Goal: Information Seeking & Learning: Learn about a topic

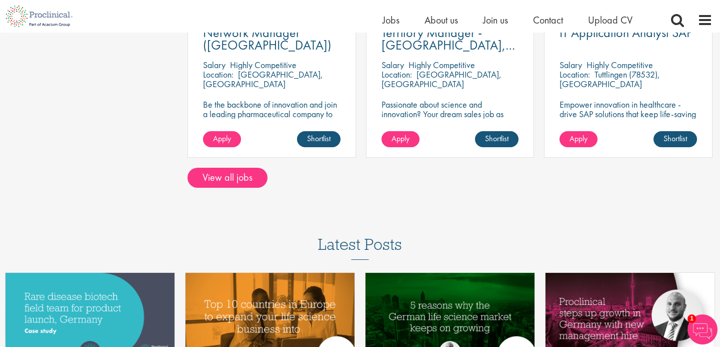
scroll to position [833, 0]
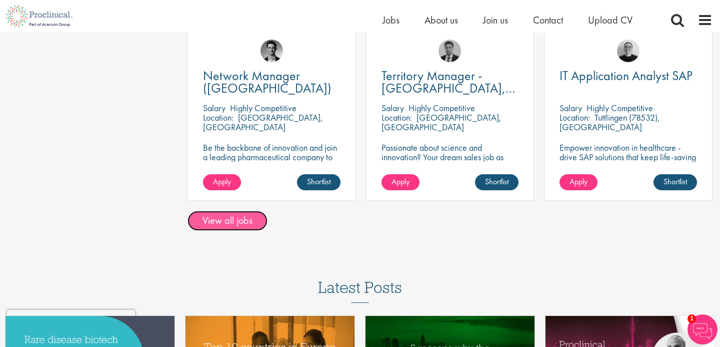
click at [242, 218] on link "View all jobs" at bounding box center [228, 221] width 80 height 20
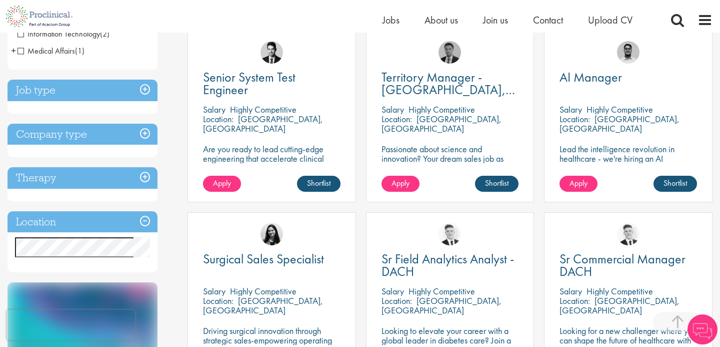
scroll to position [201, 0]
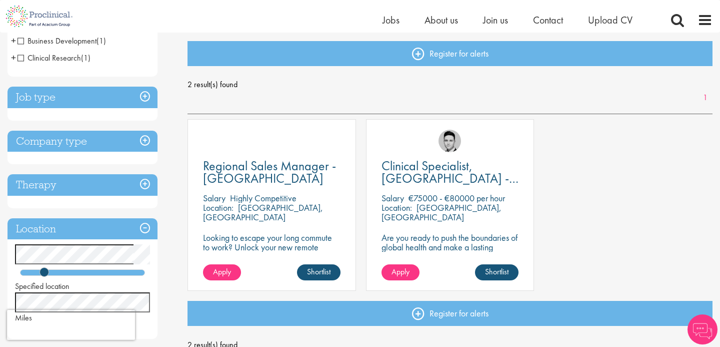
scroll to position [104, 0]
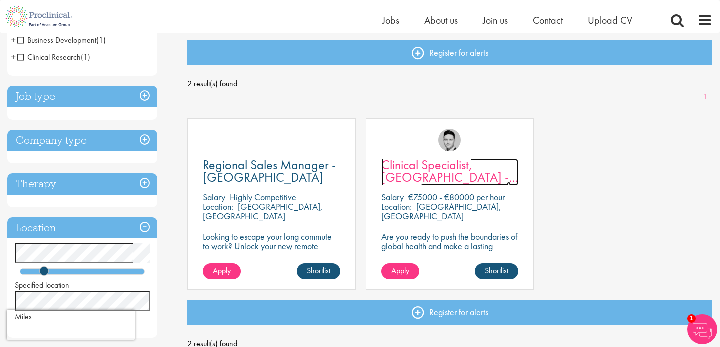
click at [426, 181] on span "Clinical Specialist, [GEOGRAPHIC_DATA] - Cardiac" at bounding box center [450, 177] width 137 height 42
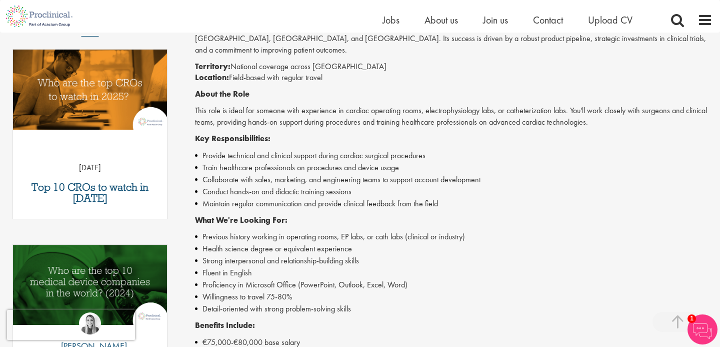
scroll to position [315, 0]
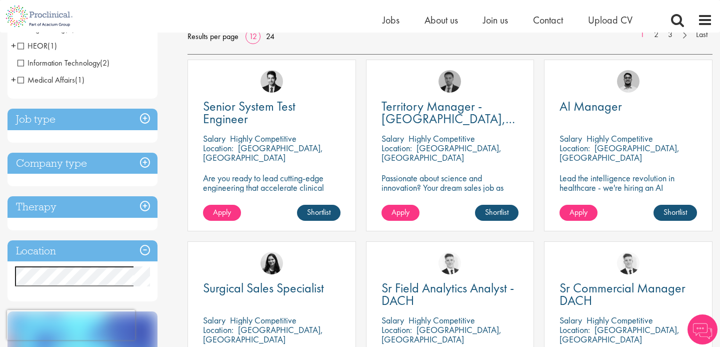
scroll to position [231, 0]
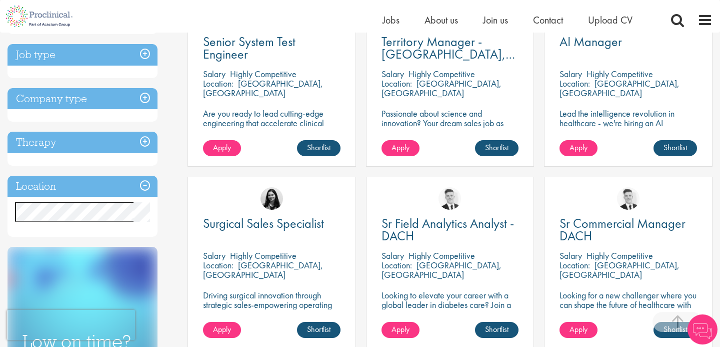
click at [97, 64] on h3 "Job type" at bounding box center [83, 55] width 150 height 22
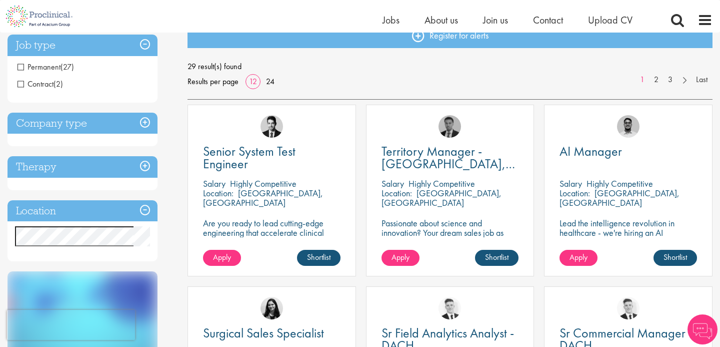
scroll to position [118, 0]
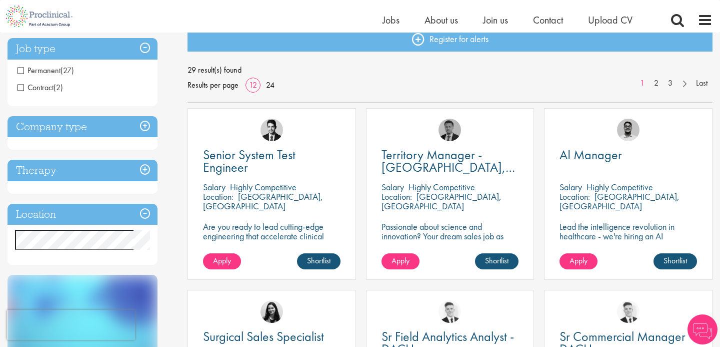
click at [89, 50] on h3 "Job type" at bounding box center [83, 49] width 150 height 22
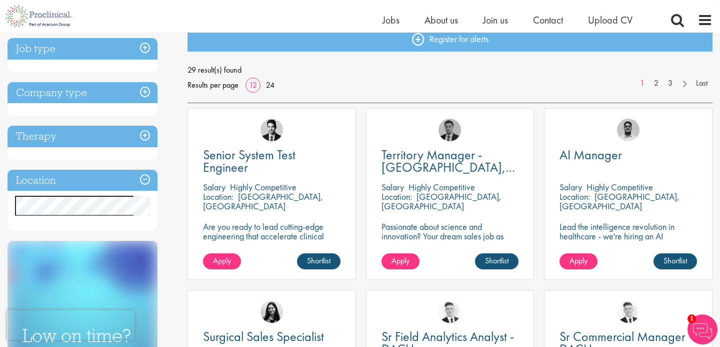
click at [98, 89] on h3 "Company type" at bounding box center [83, 93] width 150 height 22
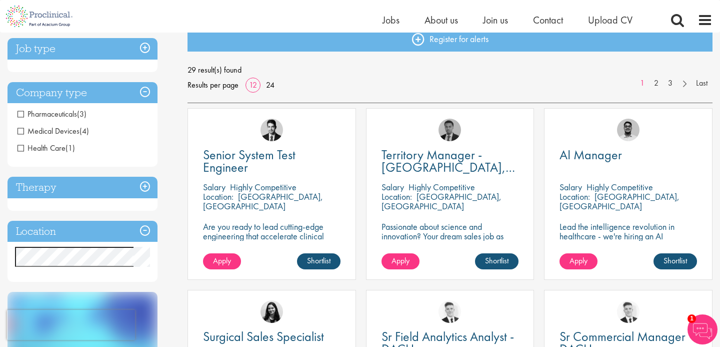
click at [98, 89] on h3 "Company type" at bounding box center [83, 93] width 150 height 22
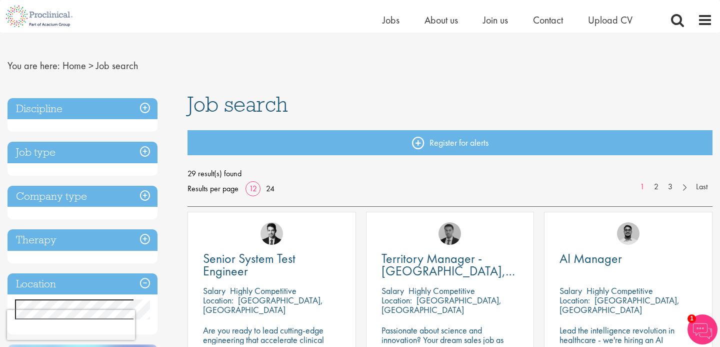
scroll to position [13, 0]
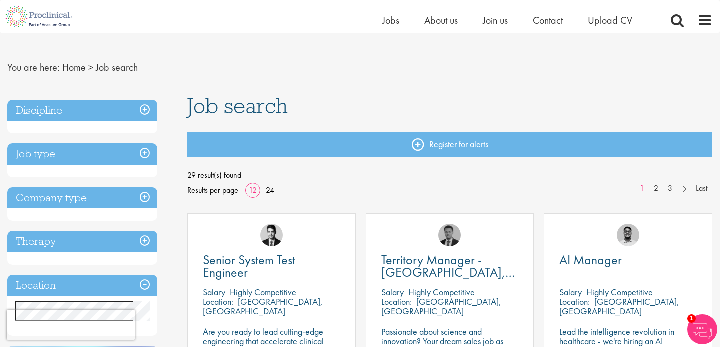
click at [119, 112] on h3 "Discipline" at bounding box center [83, 111] width 150 height 22
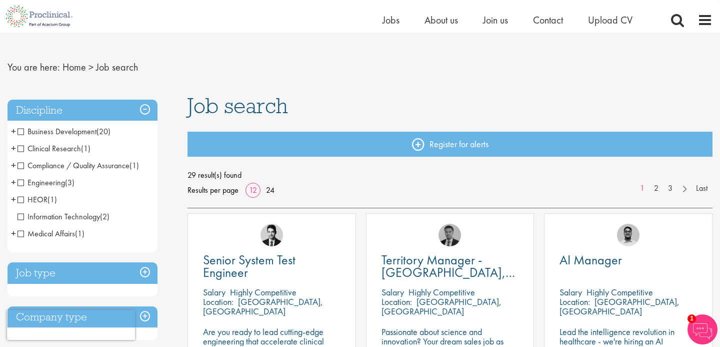
click at [119, 112] on h3 "Discipline" at bounding box center [83, 111] width 150 height 22
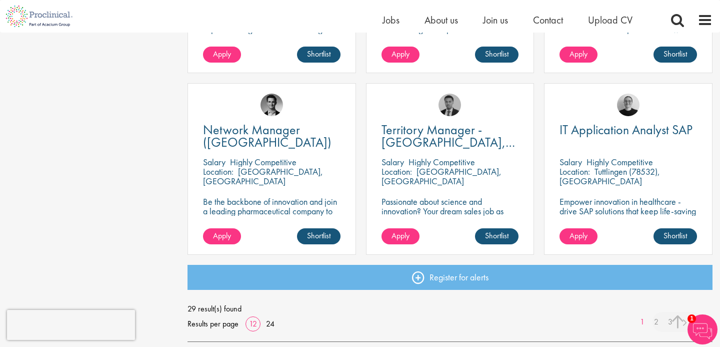
scroll to position [0, 0]
